Goal: Find specific page/section: Find specific page/section

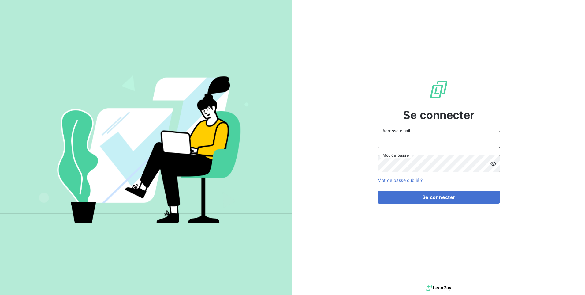
type input "v.mechineau@l-l-a.fr"
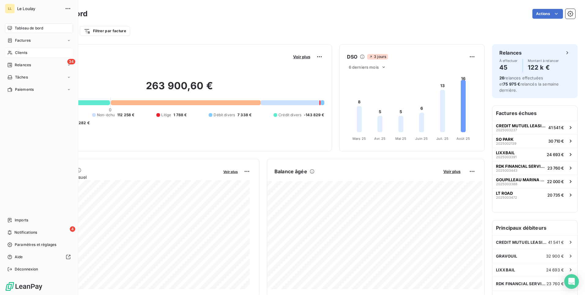
click at [16, 52] on span "Clients" at bounding box center [21, 53] width 12 height 6
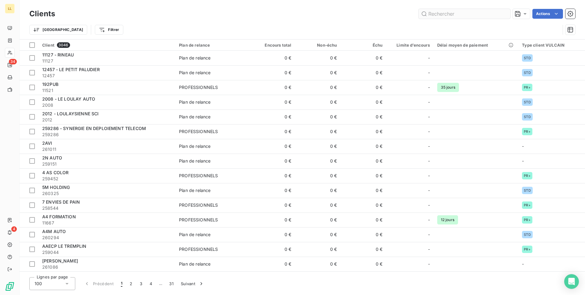
click at [456, 13] on input "text" at bounding box center [465, 14] width 92 height 10
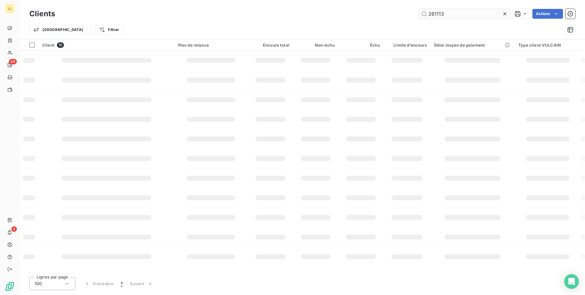
type input "261113"
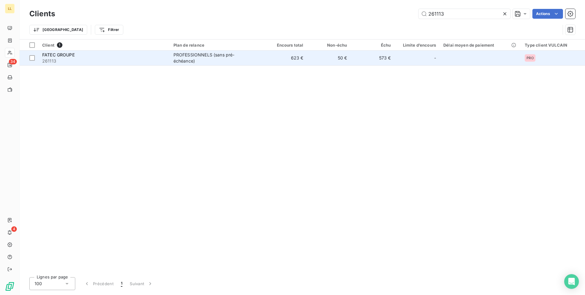
click at [58, 53] on span "FATEC GROUPE" at bounding box center [58, 54] width 32 height 5
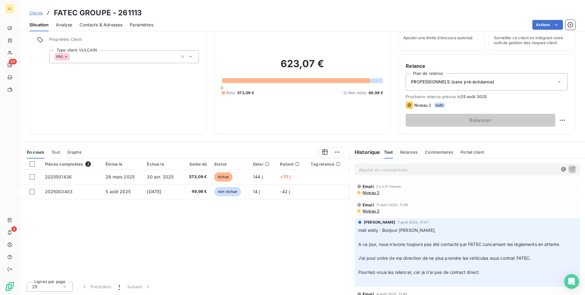
click at [86, 26] on span "Contacts & Adresses" at bounding box center [101, 25] width 43 height 6
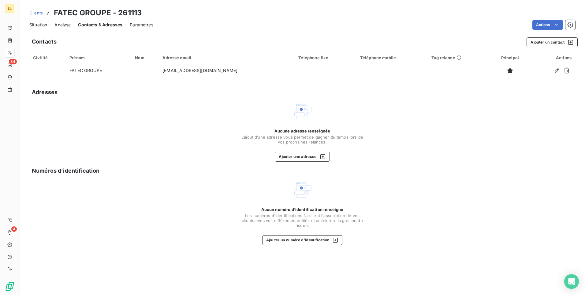
click at [33, 25] on span "Situation" at bounding box center [38, 25] width 18 height 6
